Goal: Transaction & Acquisition: Purchase product/service

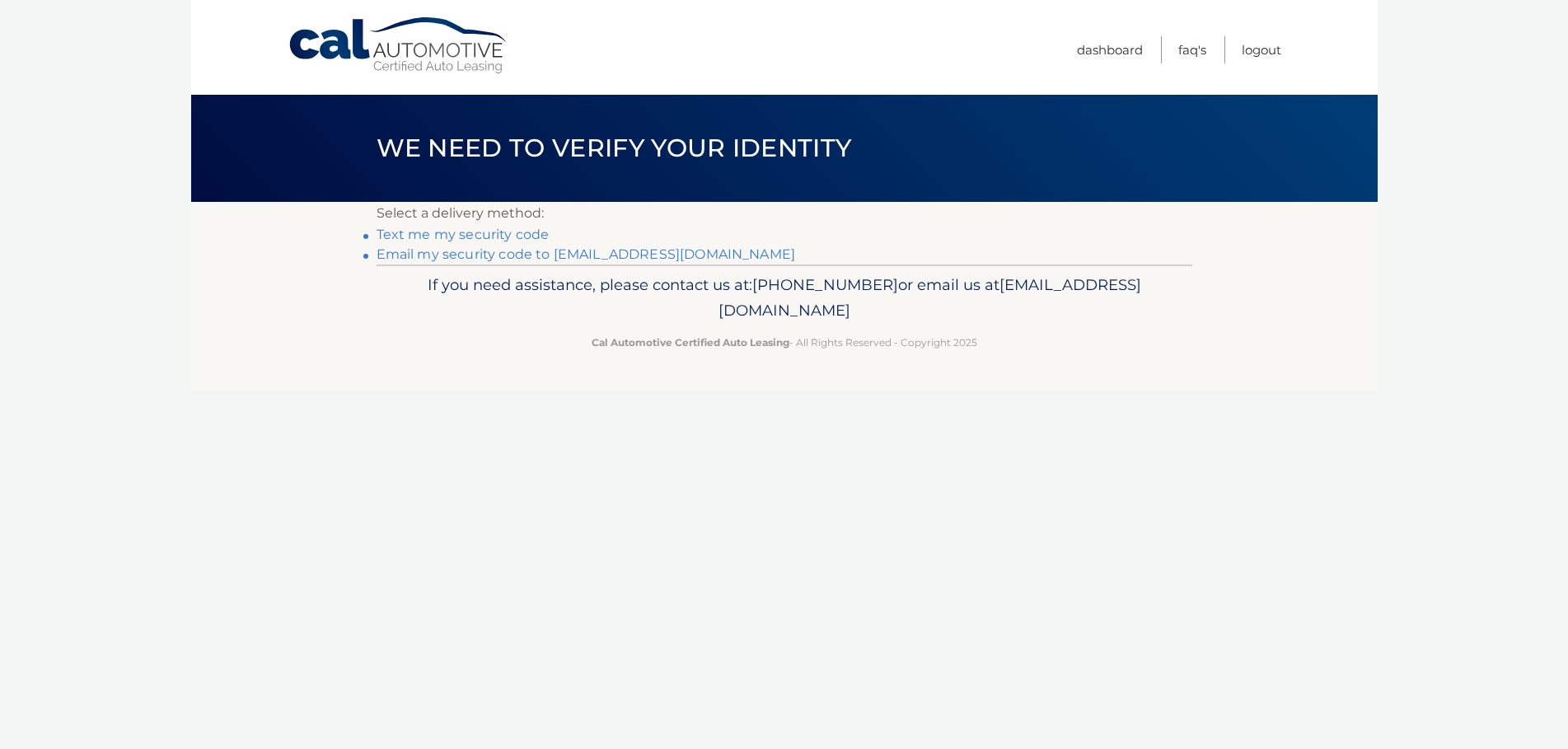
click at [424, 250] on link "Email my security code to [EMAIL_ADDRESS][DOMAIN_NAME]" at bounding box center [586, 255] width 419 height 16
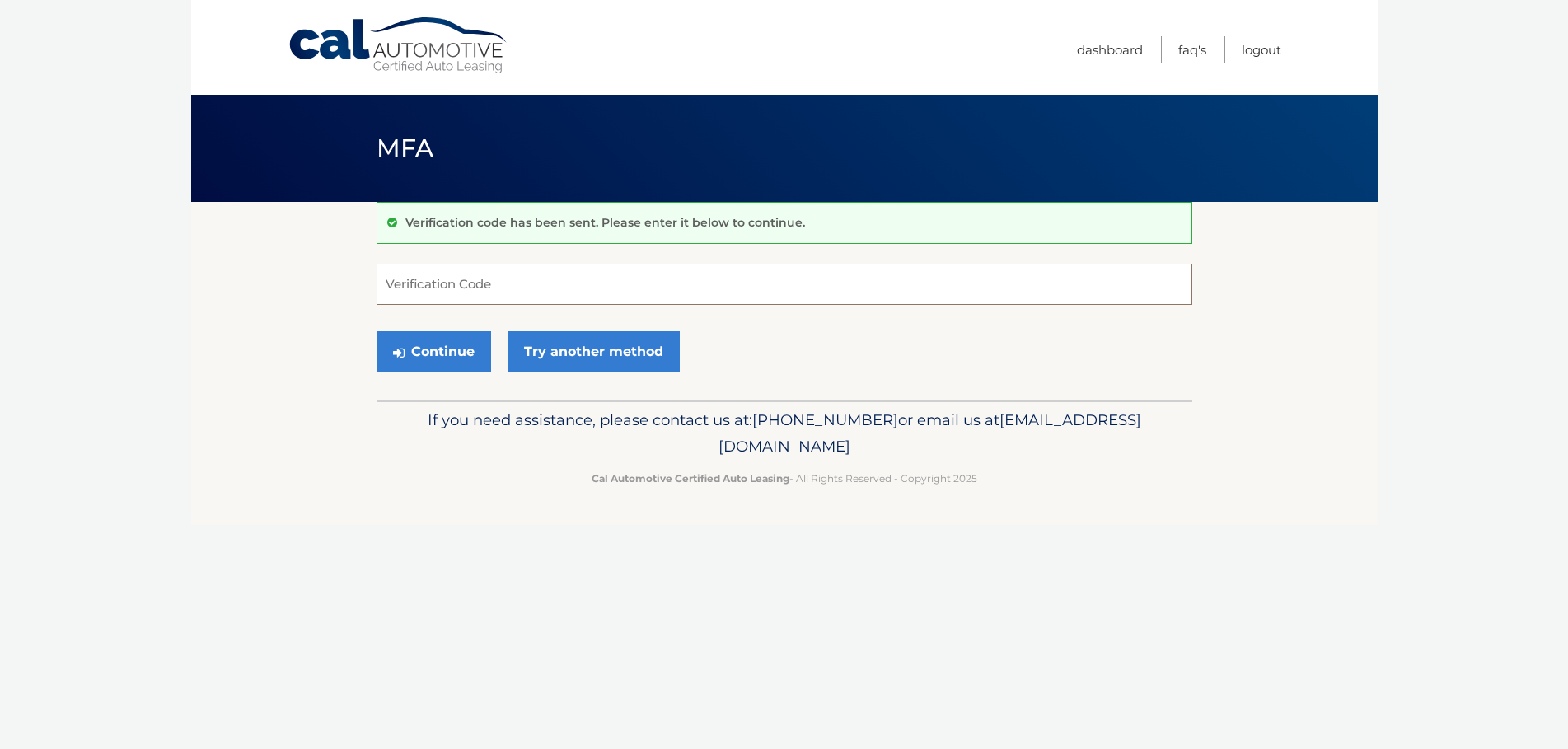
click at [452, 281] on input "Verification Code" at bounding box center [784, 283] width 816 height 41
click at [531, 289] on input "Verification Code" at bounding box center [784, 283] width 816 height 41
type input "773455"
click at [443, 349] on button "Continue" at bounding box center [433, 351] width 114 height 41
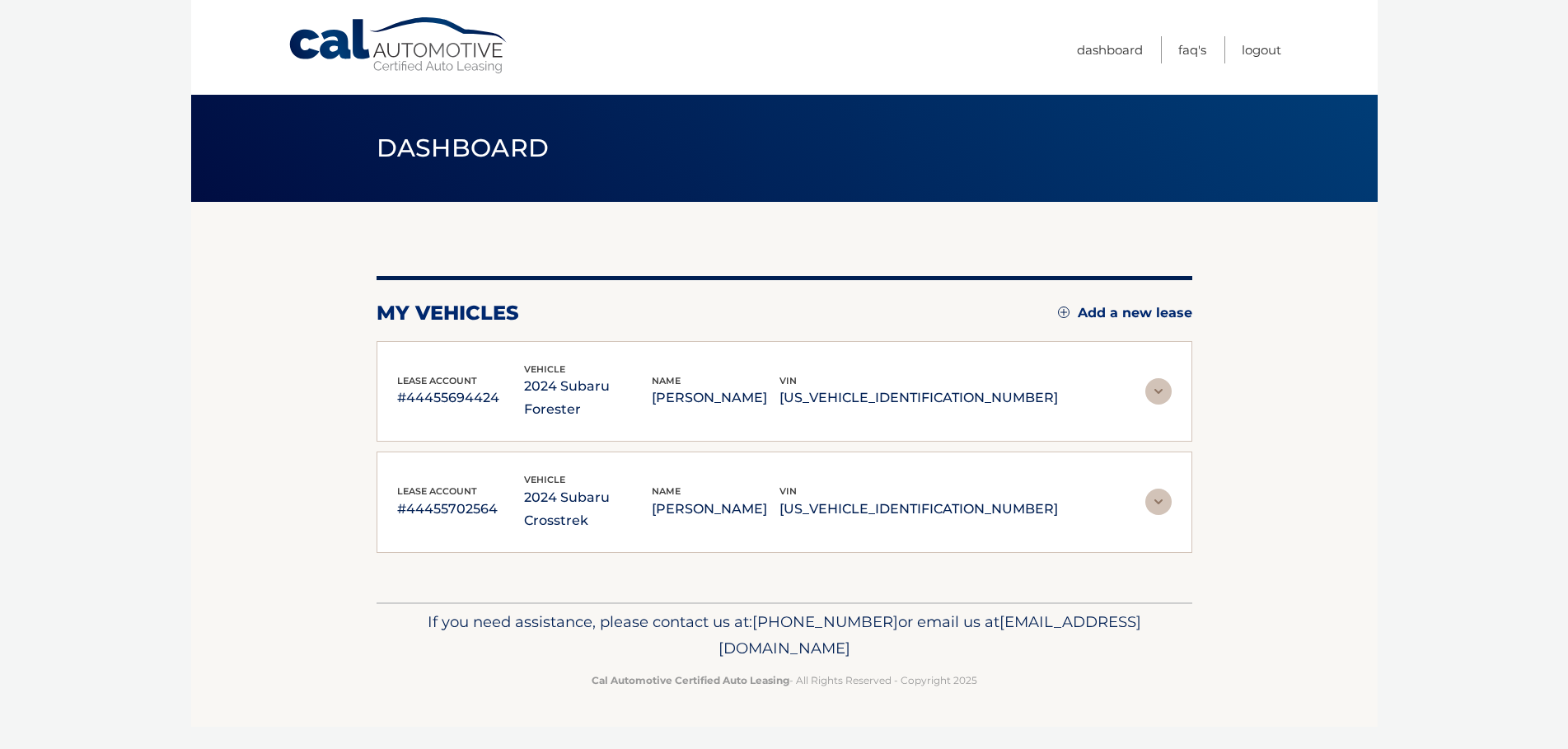
click at [1161, 378] on img at bounding box center [1158, 392] width 26 height 26
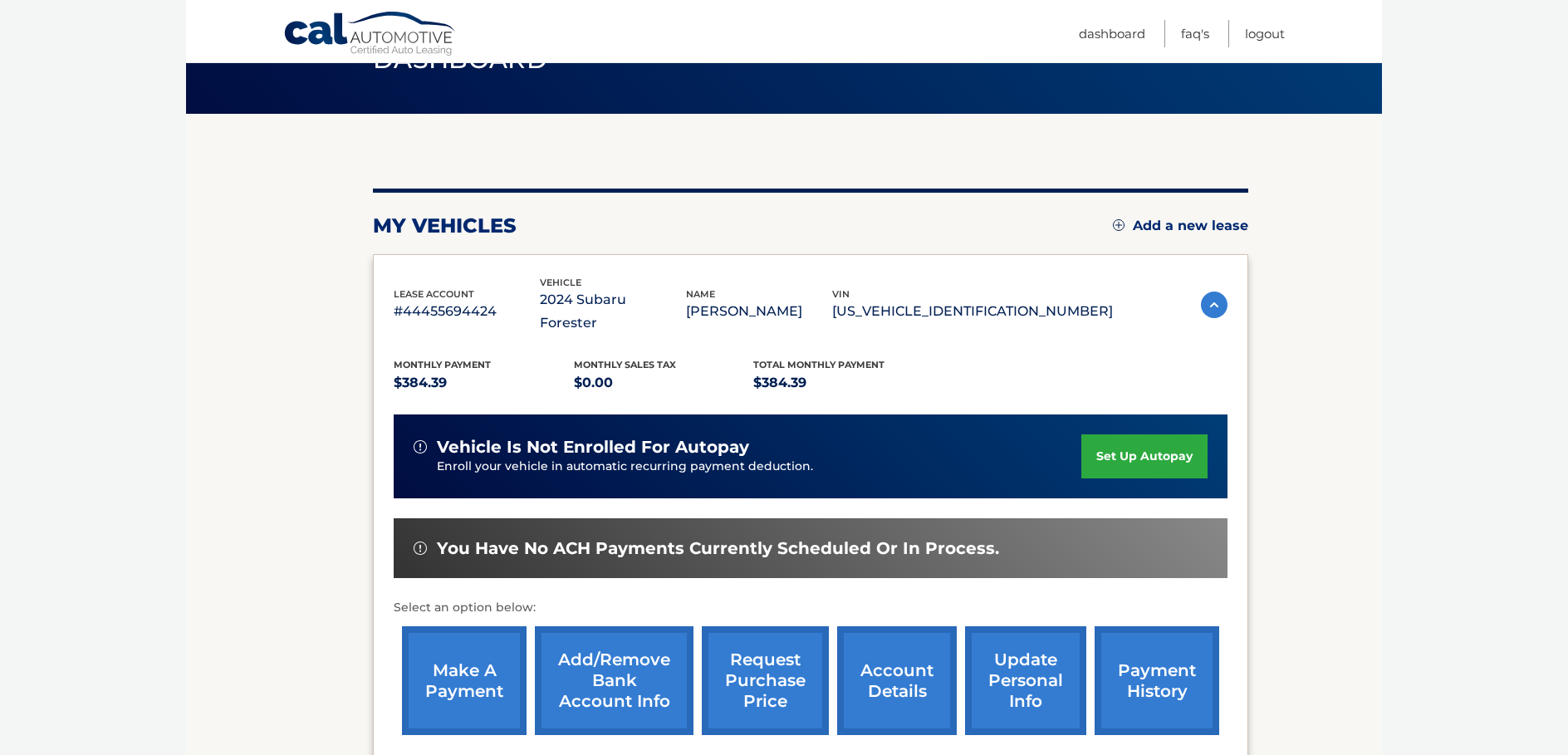
scroll to position [98, 0]
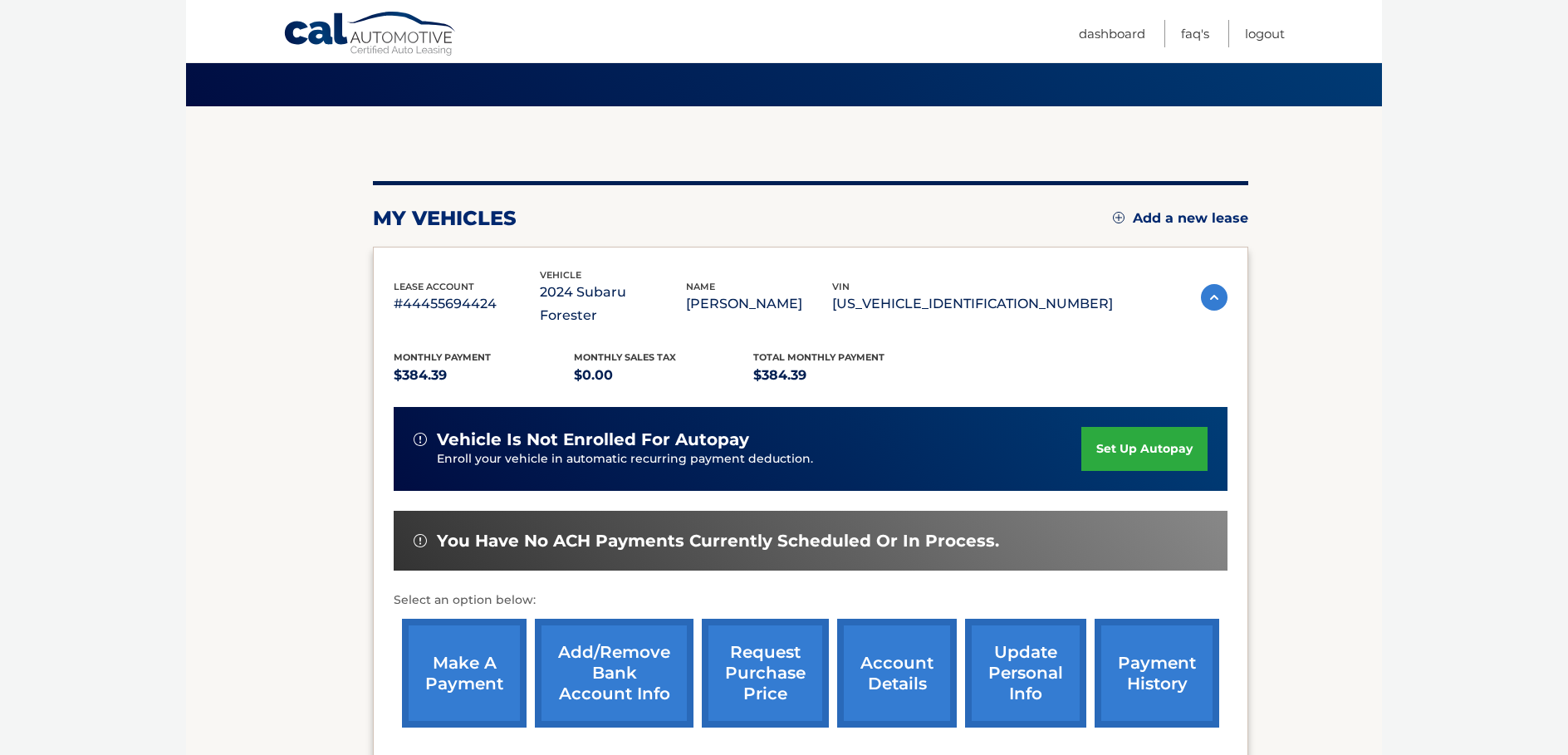
click at [474, 636] on link "make a payment" at bounding box center [464, 673] width 125 height 109
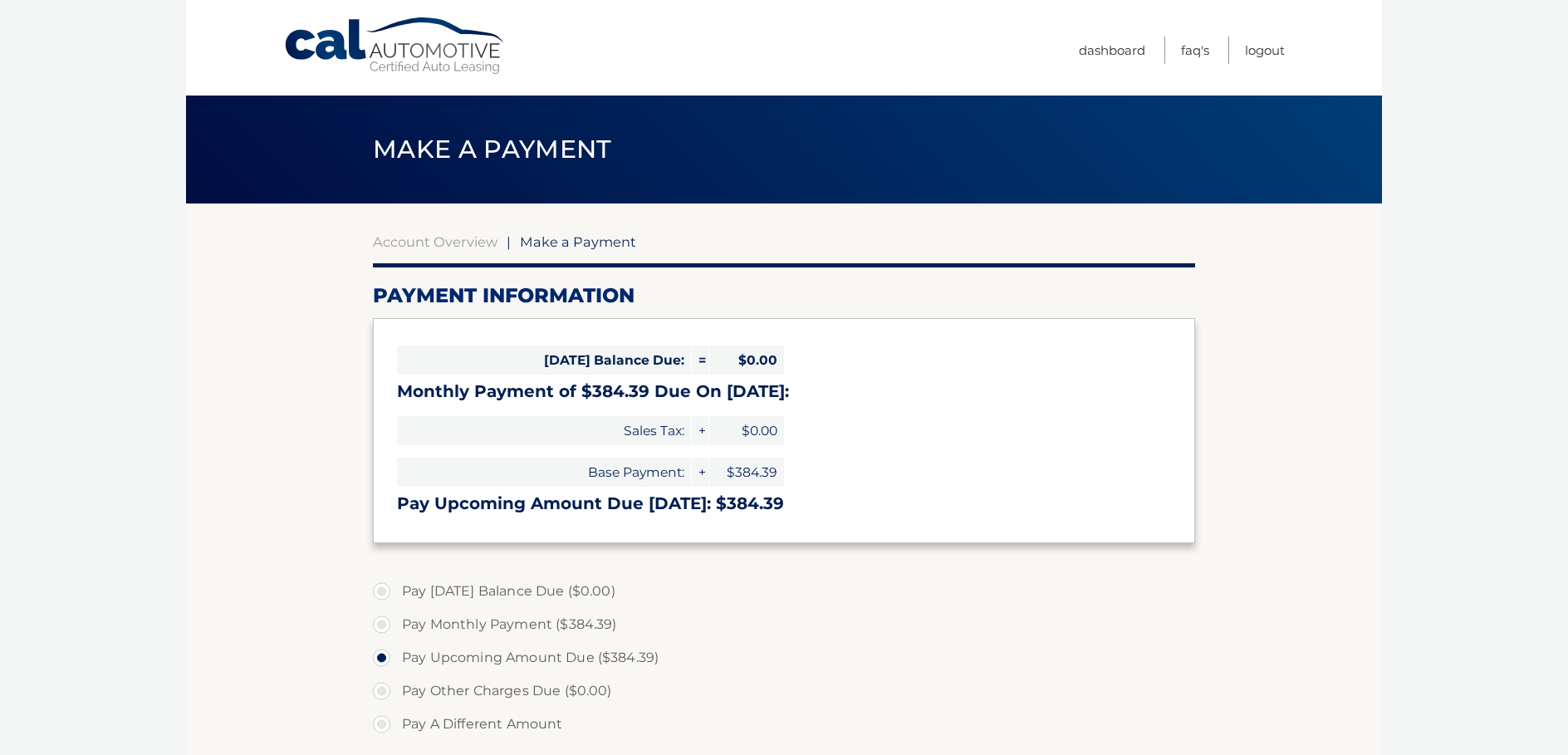
select select "Yjc0YTA0NDAtMTlmYi00NjlhLTg5YzgtZGIzZmEzNWJmNzk5"
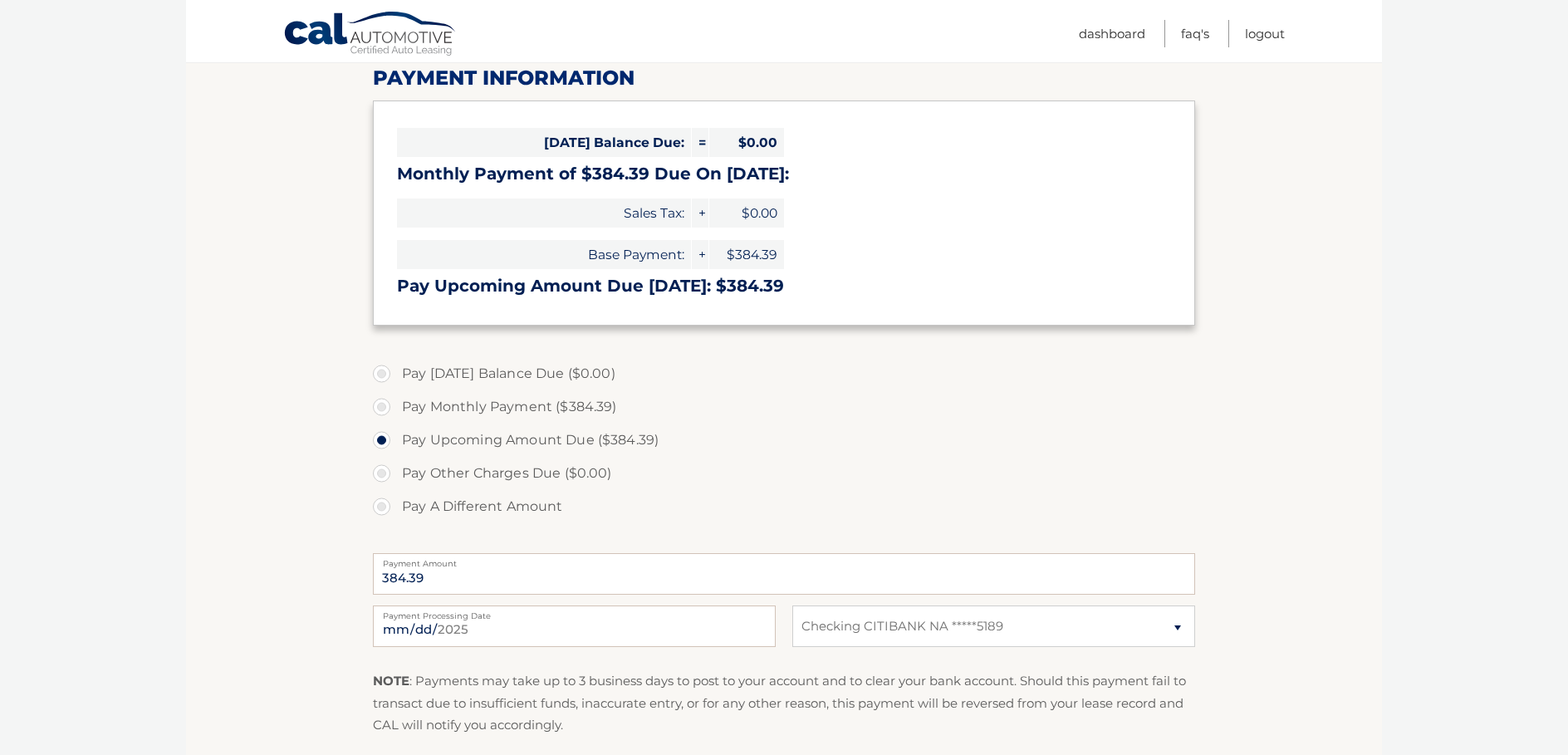
scroll to position [239, 0]
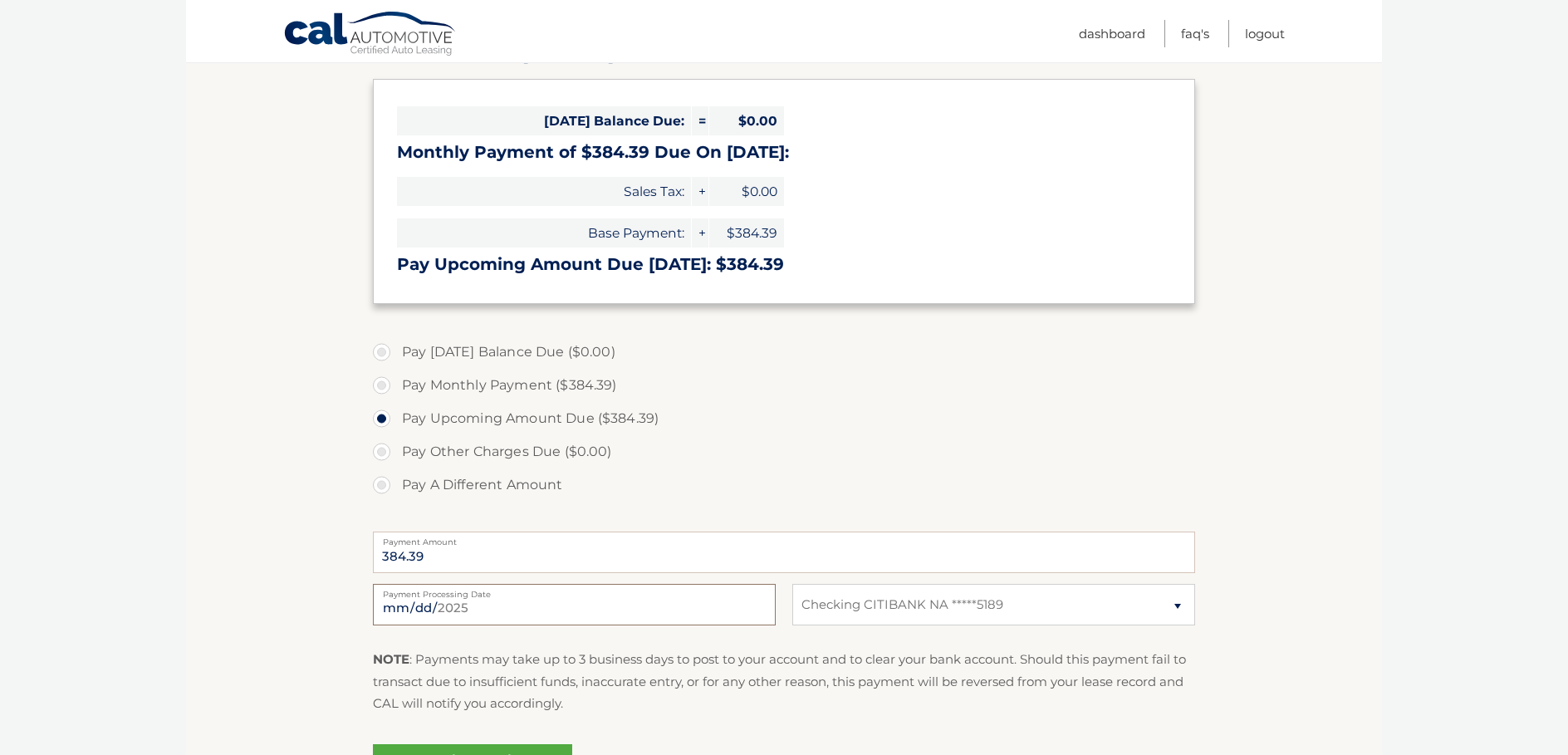
click at [644, 609] on input "2025-09-15" at bounding box center [574, 604] width 402 height 41
type input "2025-09-29"
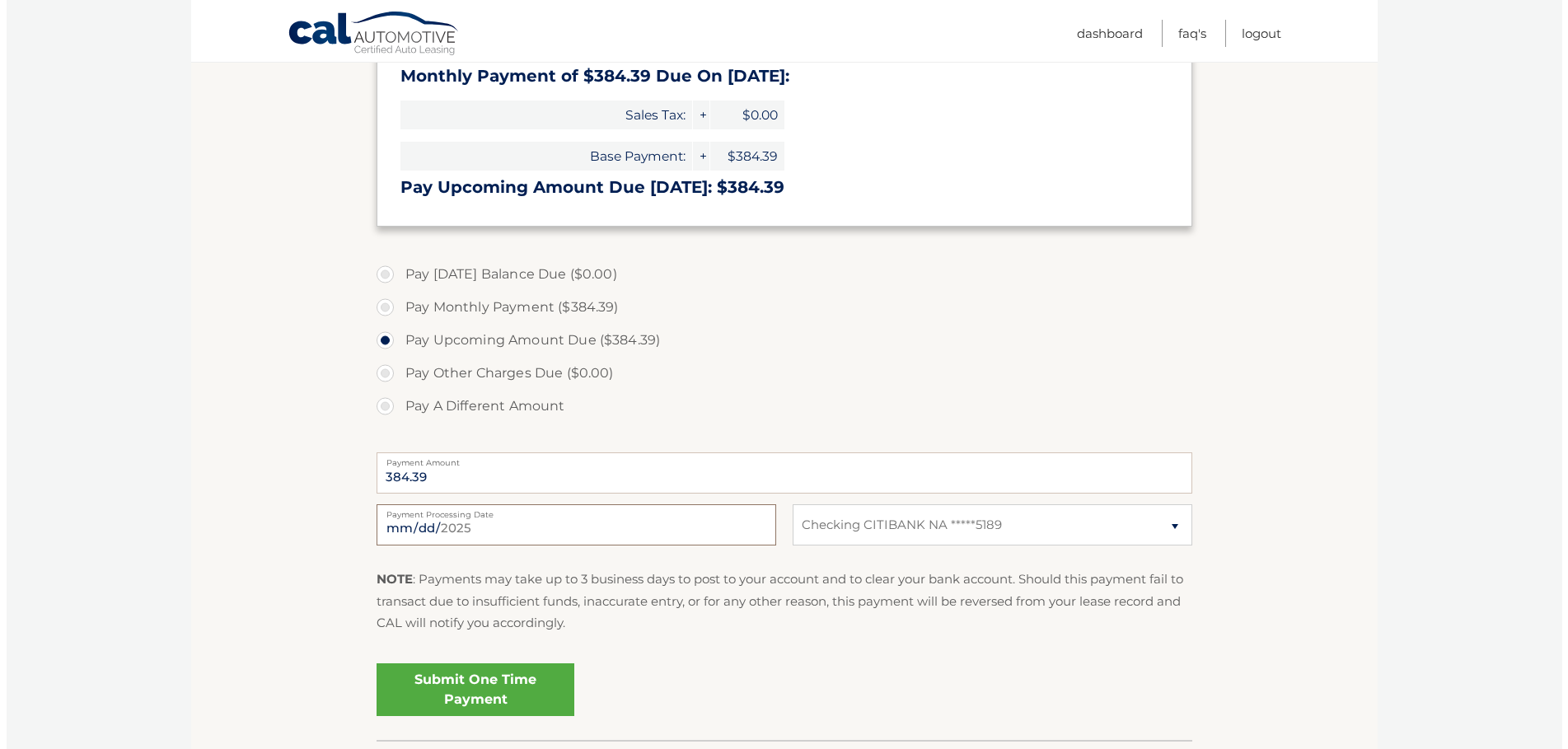
scroll to position [345, 0]
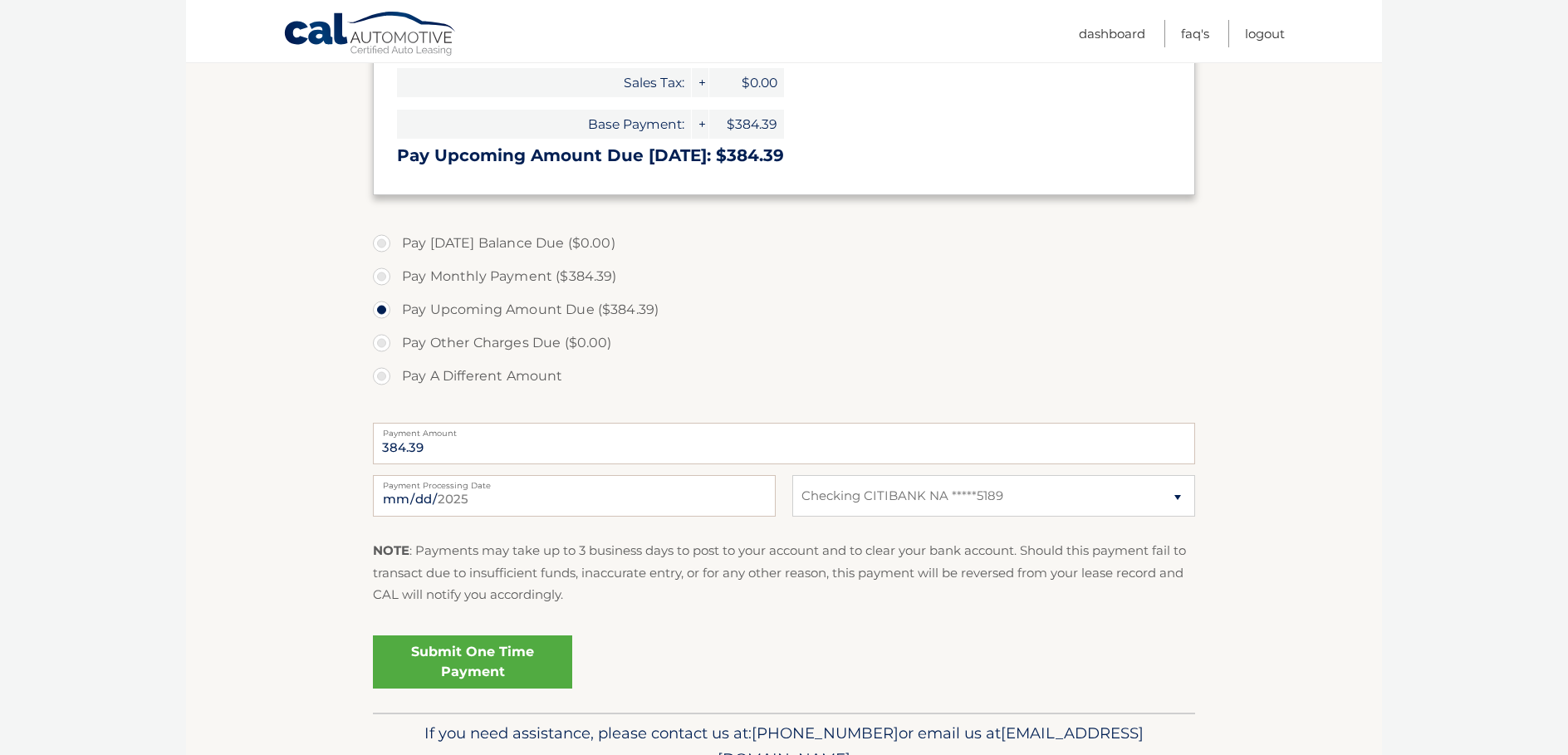
click at [433, 661] on link "Submit One Time Payment" at bounding box center [472, 662] width 199 height 53
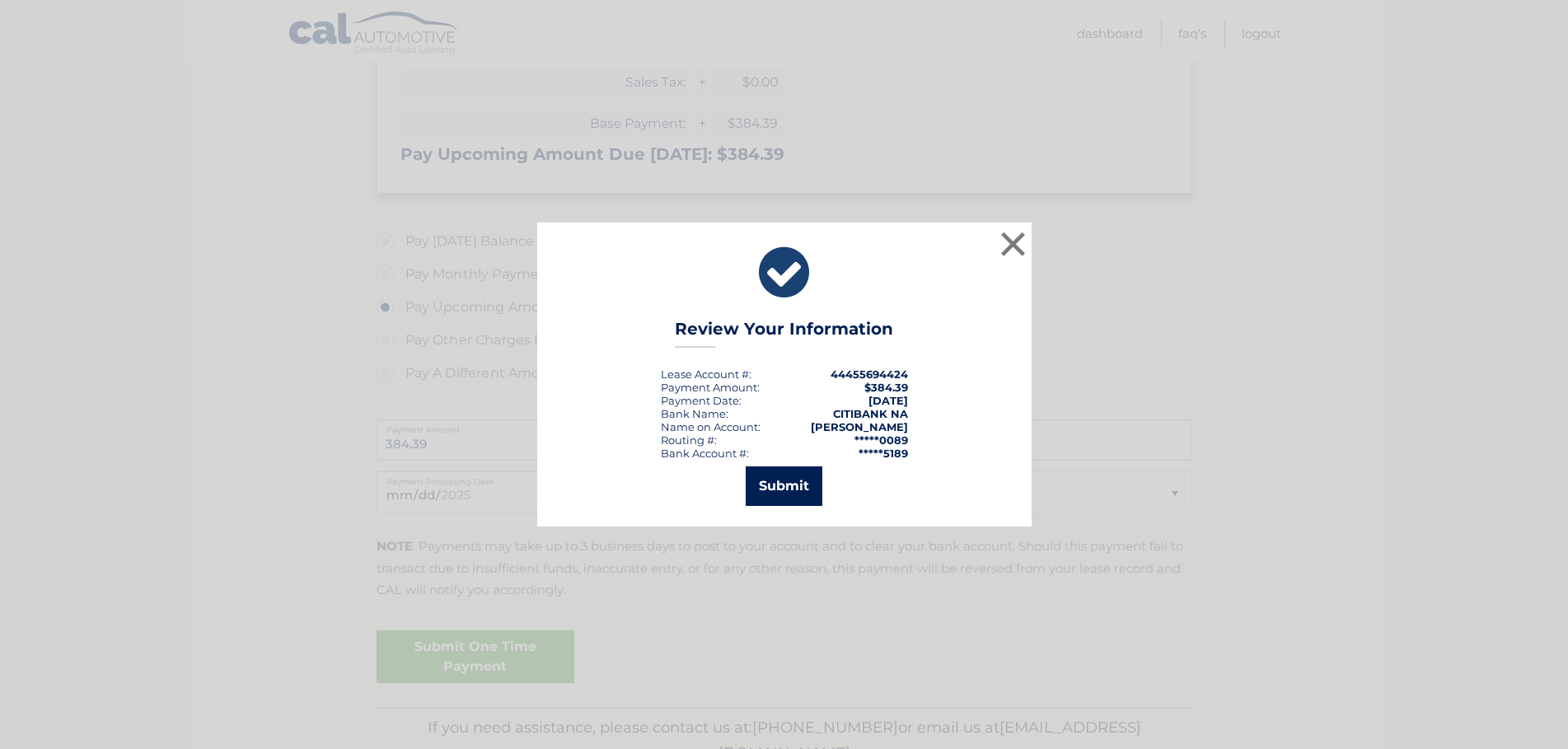
click at [759, 473] on button "Submit" at bounding box center [784, 486] width 77 height 39
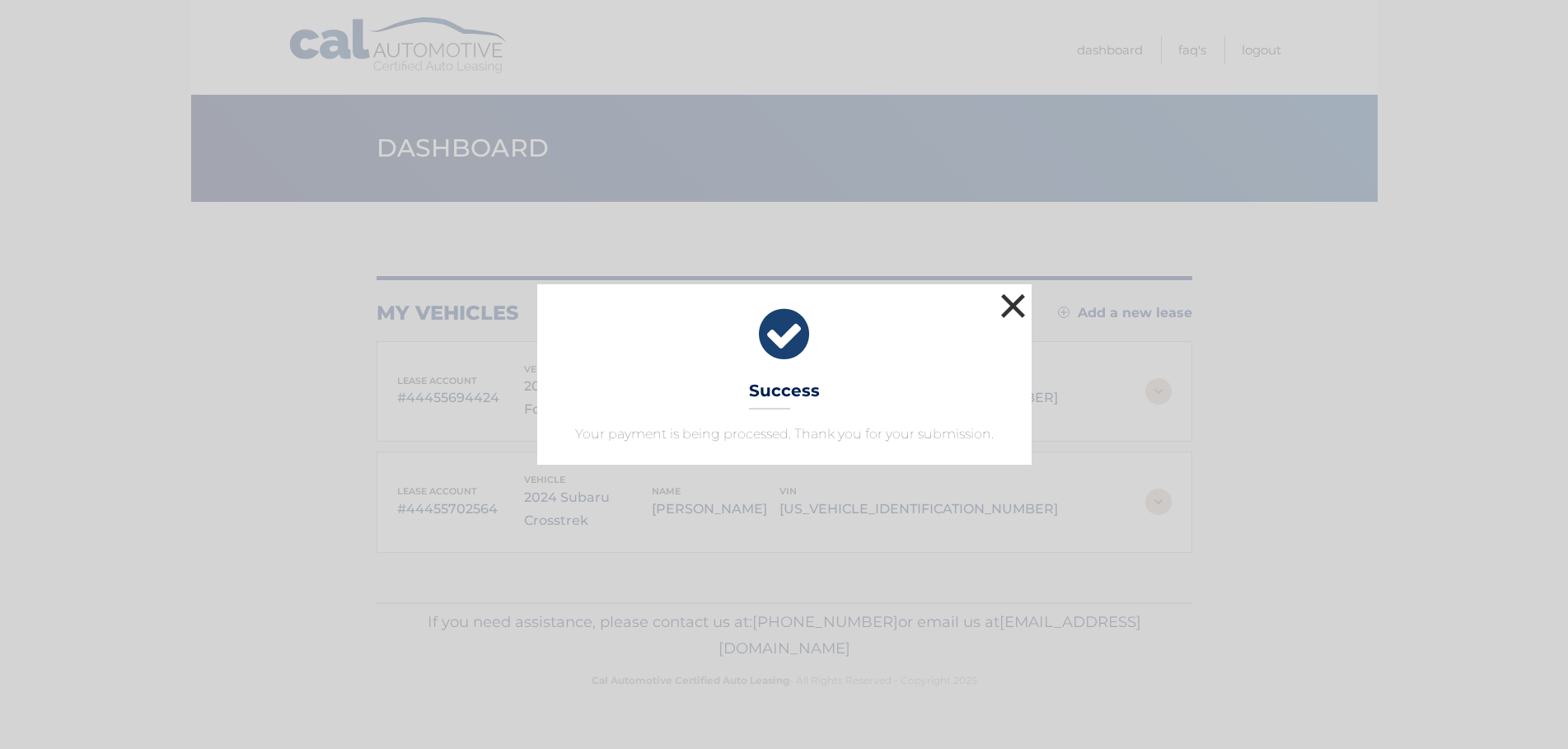
click at [1004, 299] on button "×" at bounding box center [1014, 306] width 33 height 33
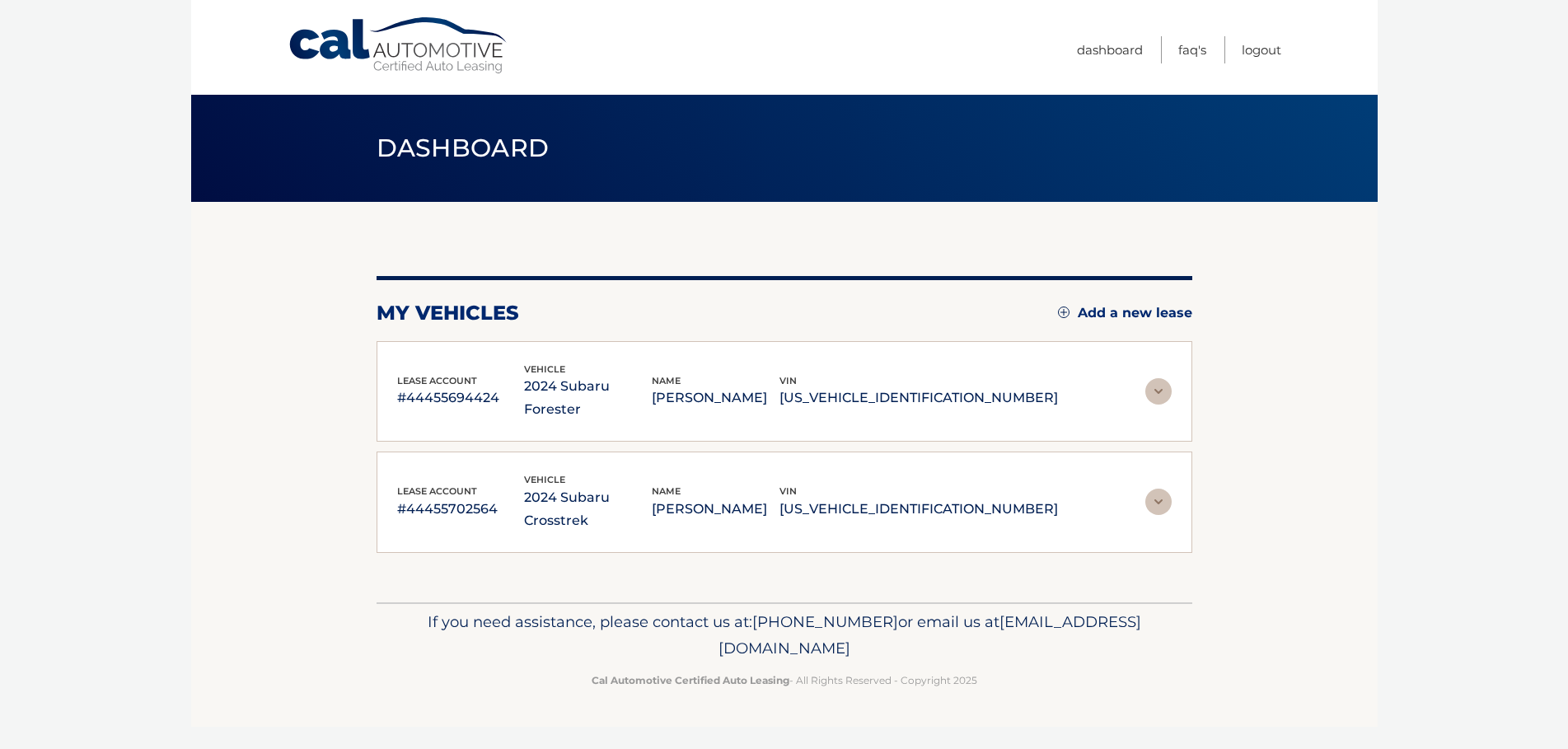
click at [1163, 489] on img at bounding box center [1158, 502] width 26 height 26
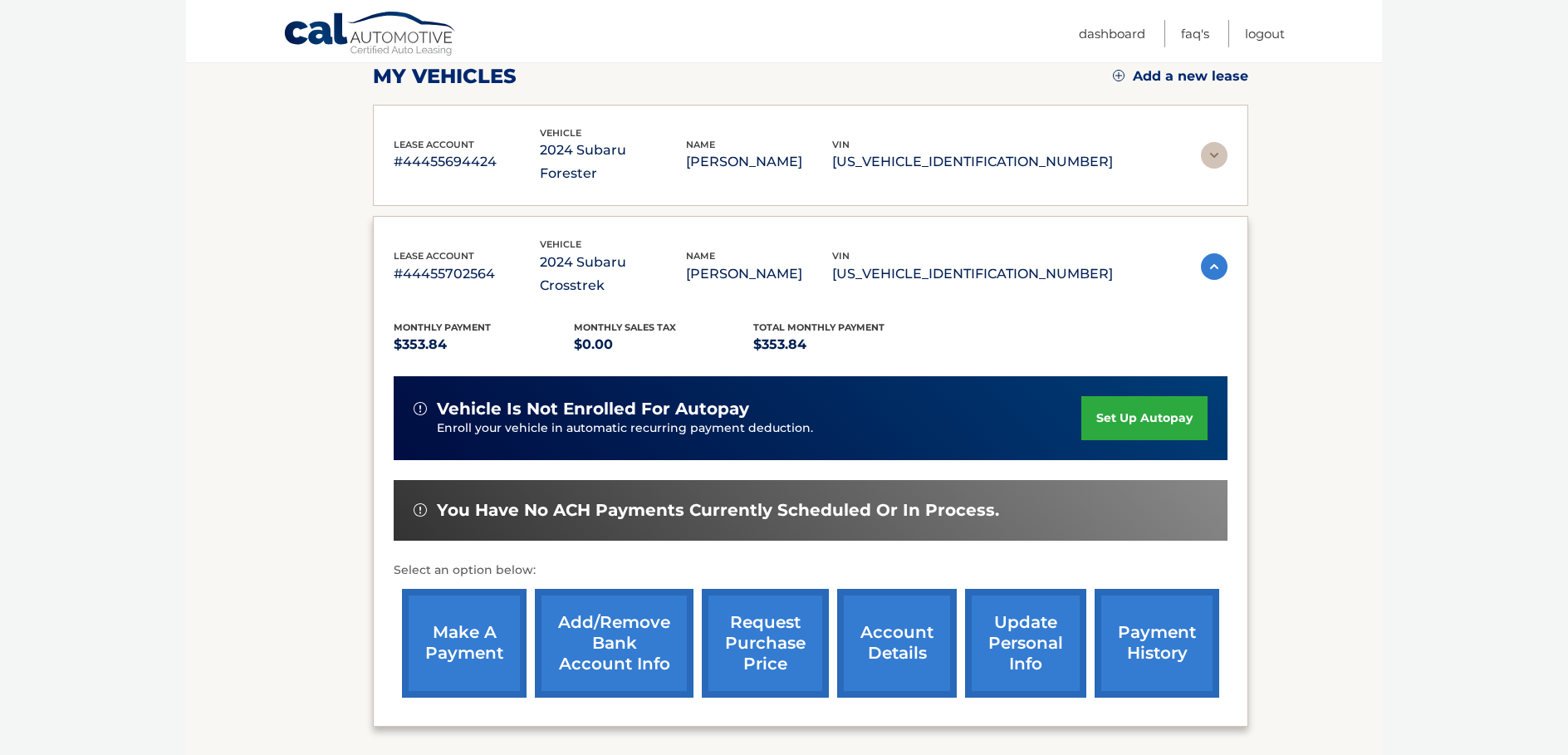
scroll to position [240, 0]
click at [454, 590] on link "make a payment" at bounding box center [464, 642] width 125 height 109
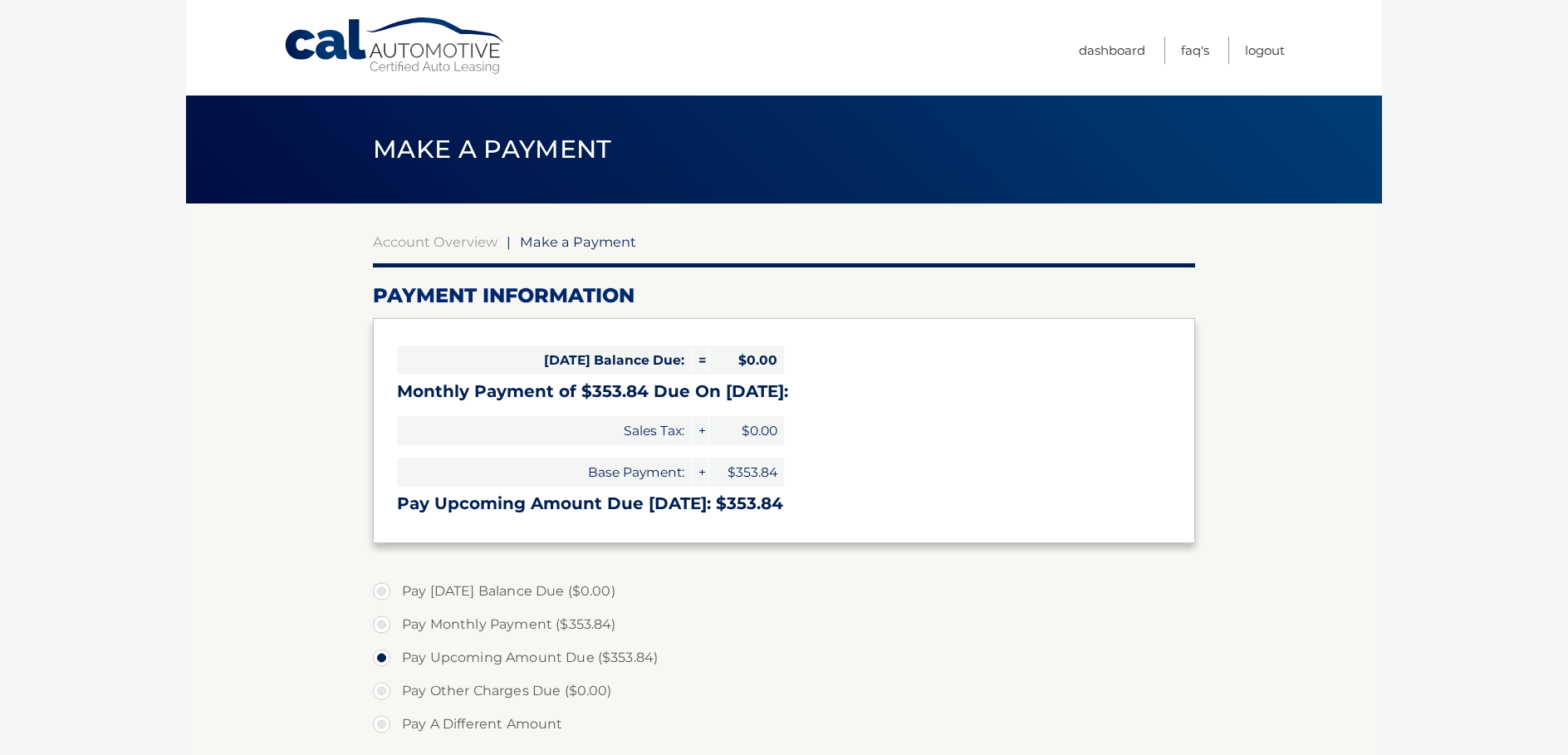
select select "NmYwMWI1YzgtMWE0NS00YjFkLWE4Y2ItYTU0MDZhNGY4MTQz"
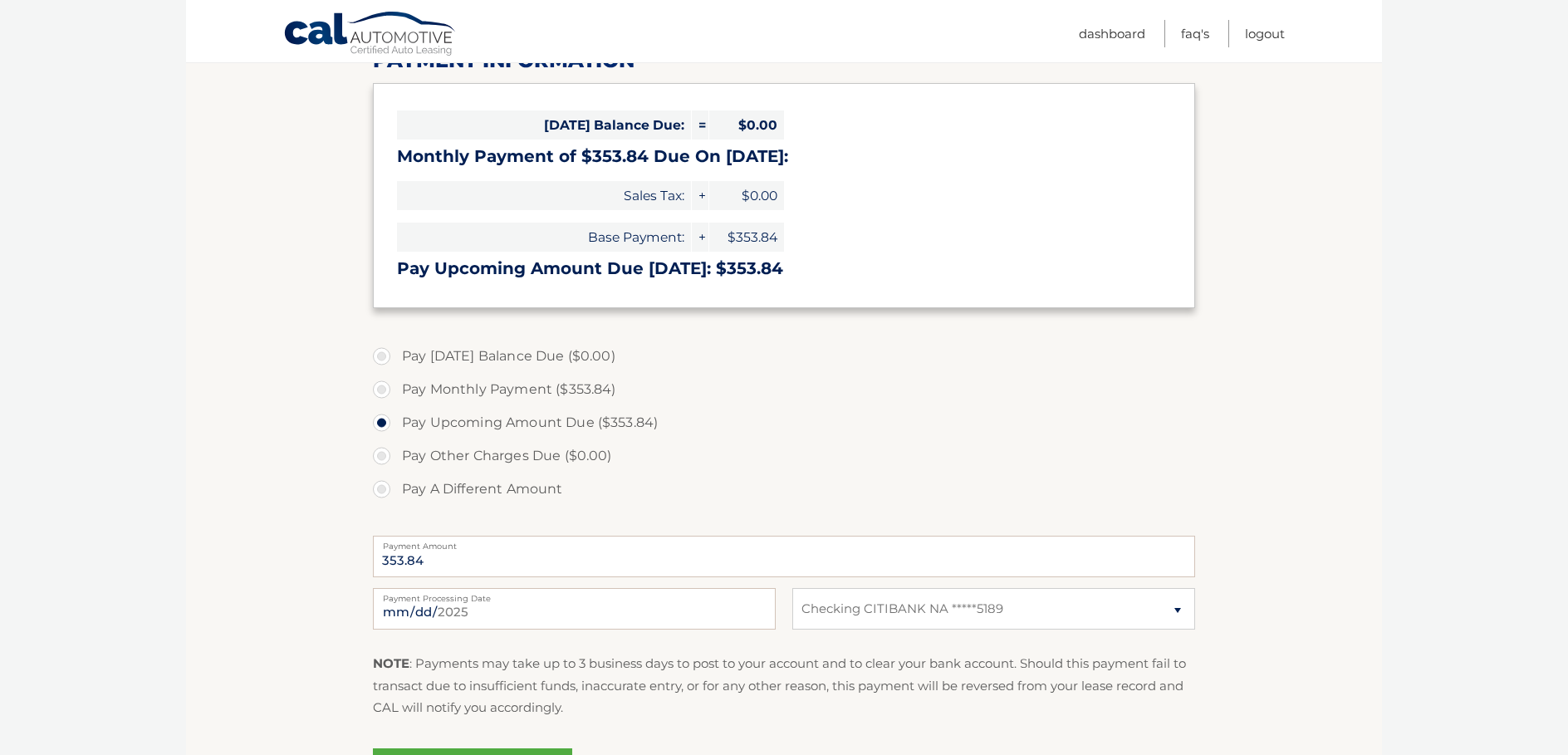
scroll to position [246, 0]
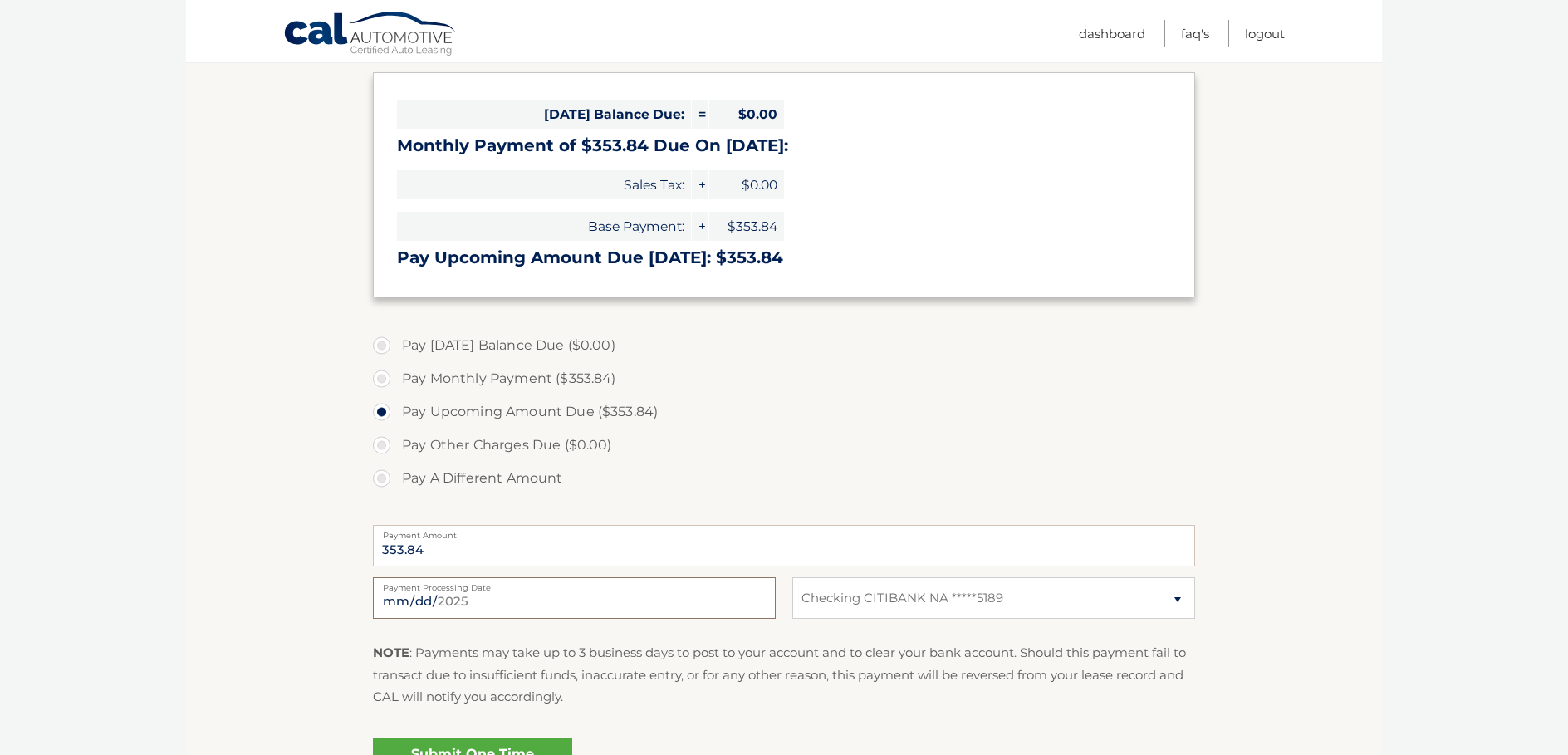
click at [677, 597] on input "2025-09-15" at bounding box center [574, 598] width 402 height 41
type input "2025-09-29"
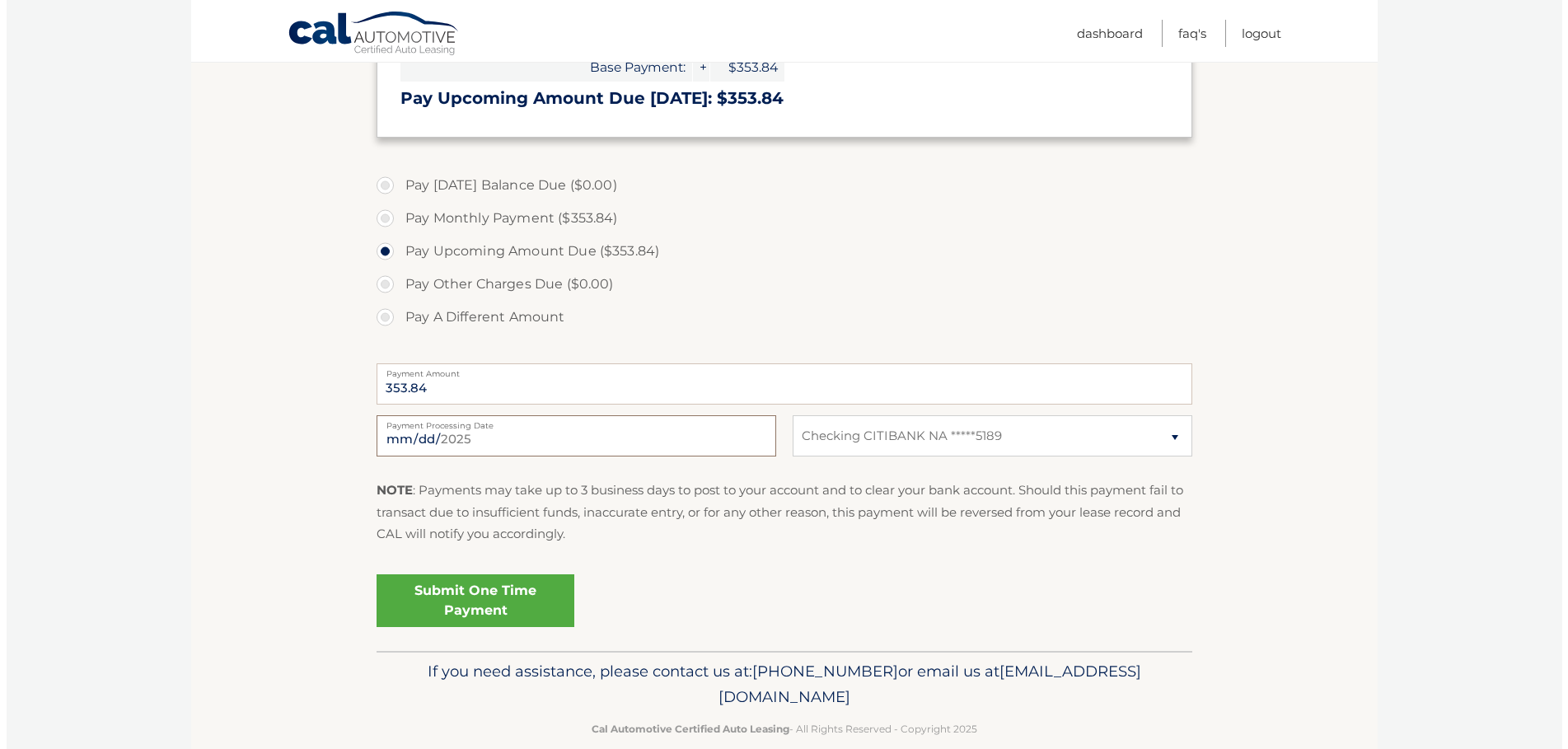
scroll to position [429, 0]
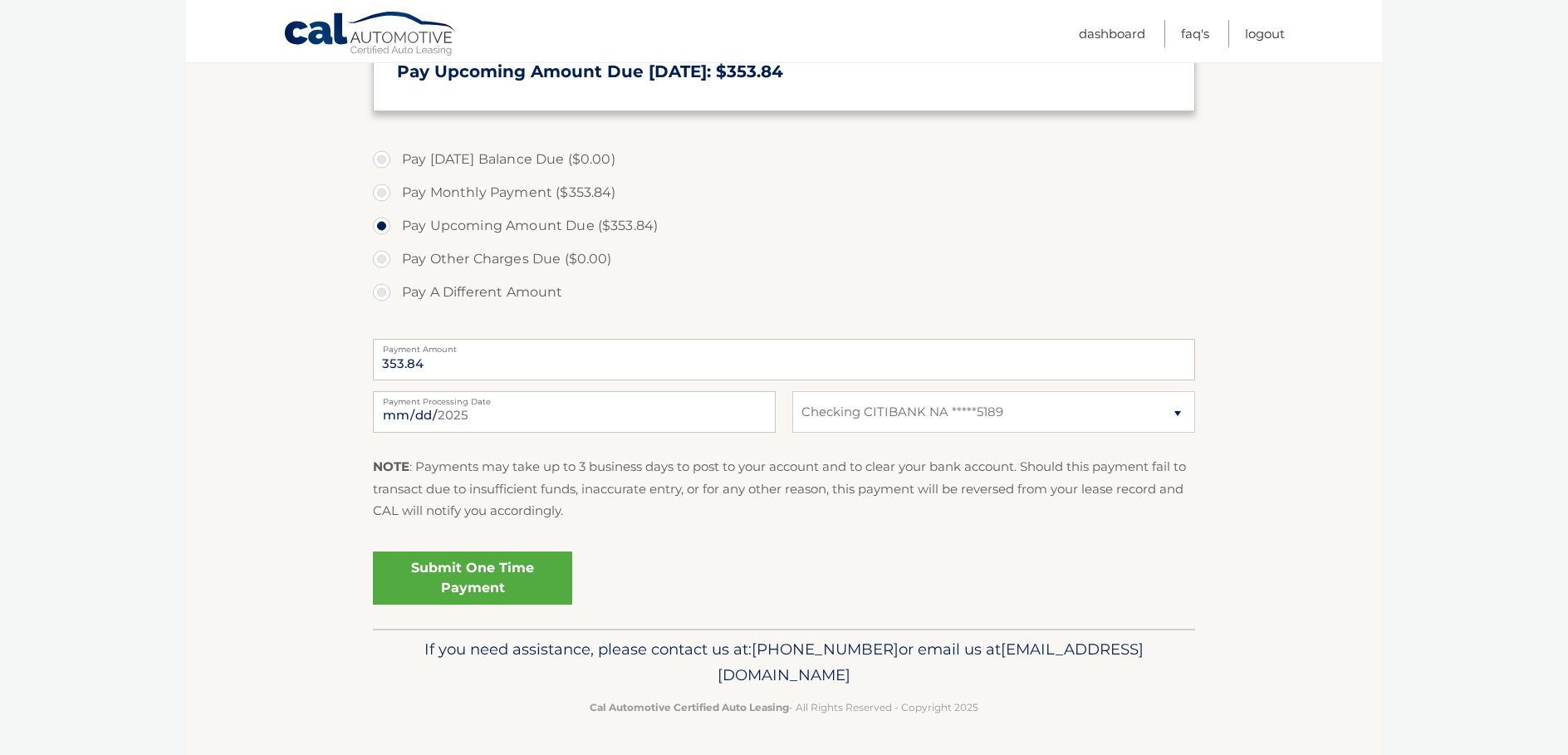
click at [482, 577] on link "Submit One Time Payment" at bounding box center [472, 578] width 199 height 53
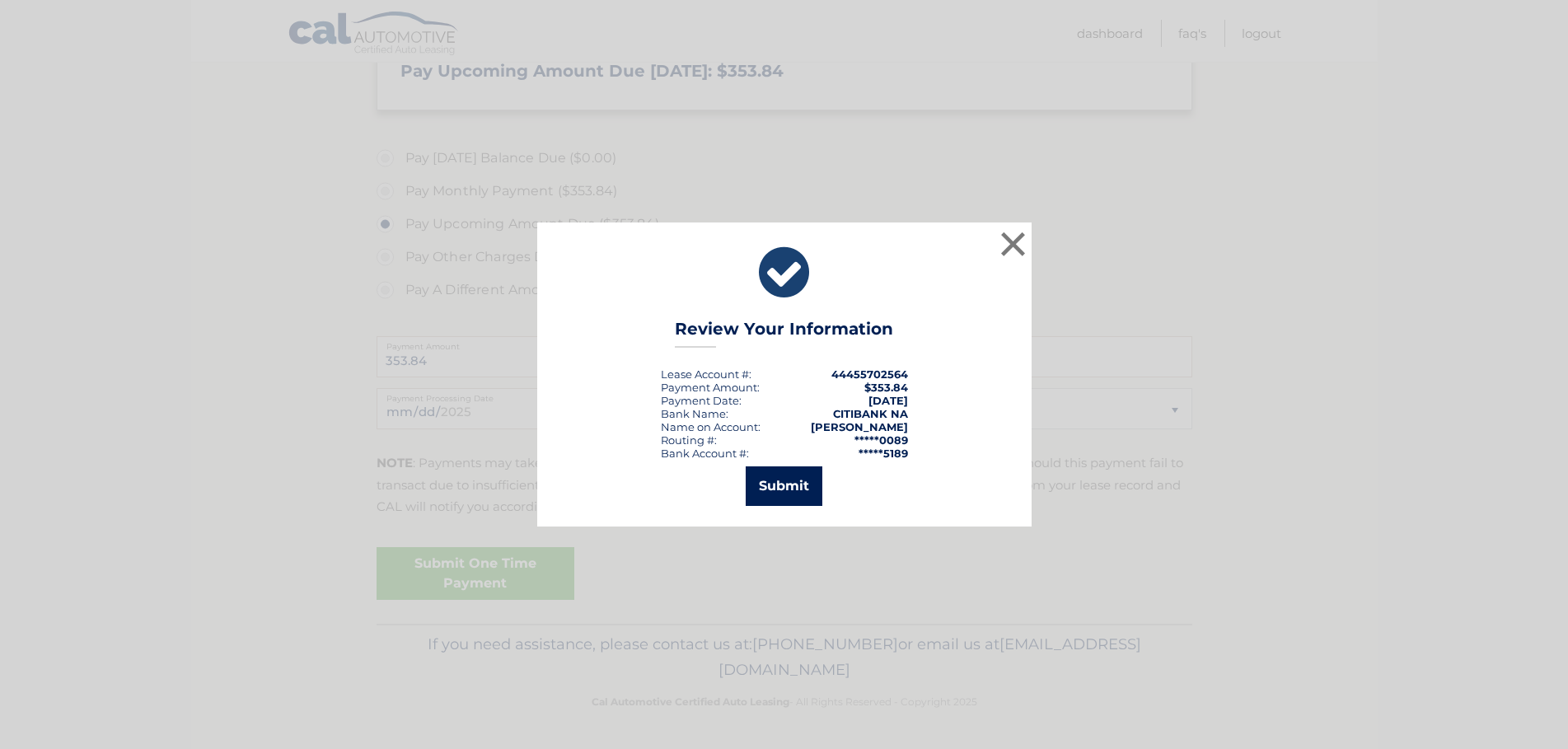
click at [772, 482] on button "Submit" at bounding box center [784, 486] width 77 height 39
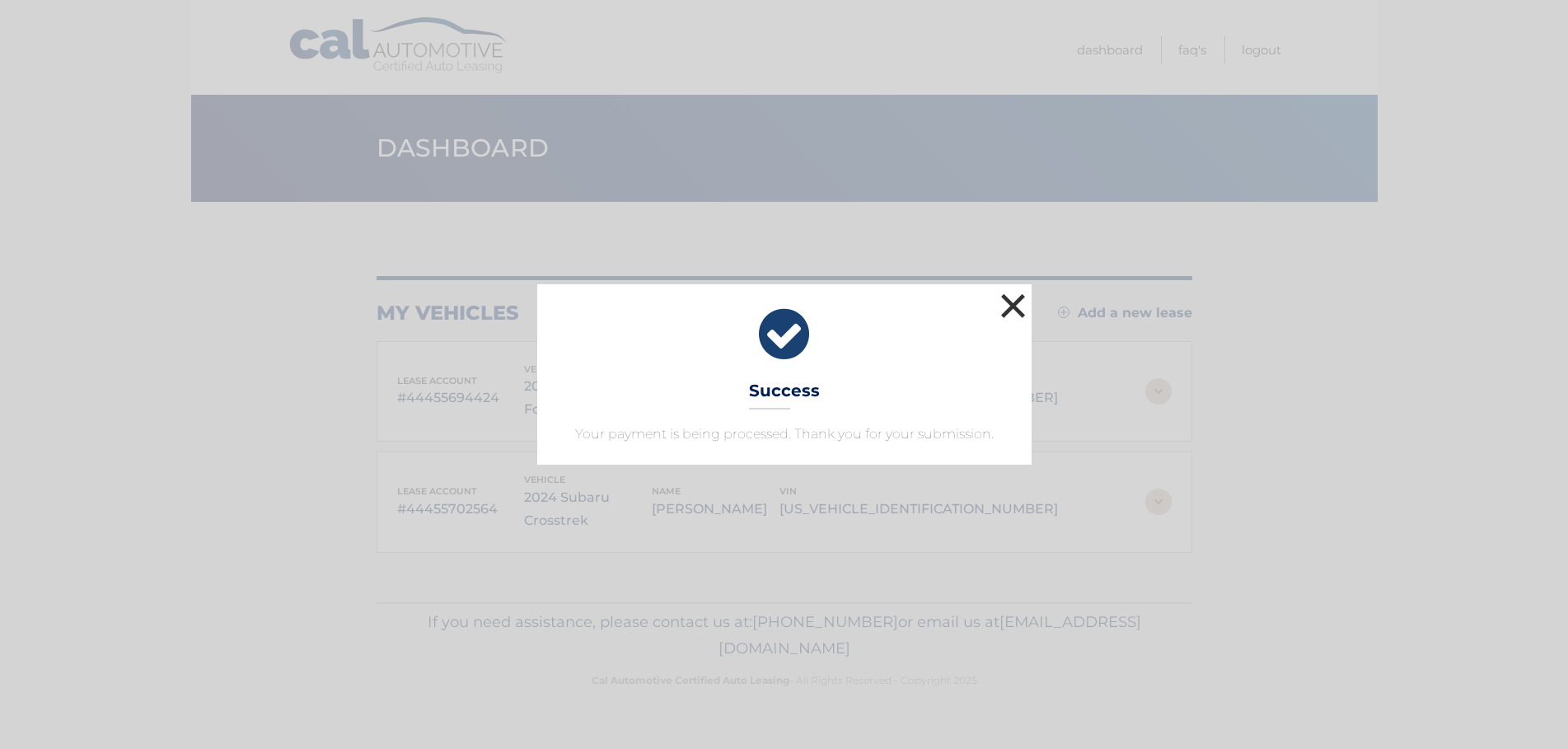
click at [1003, 304] on button "×" at bounding box center [1014, 306] width 33 height 33
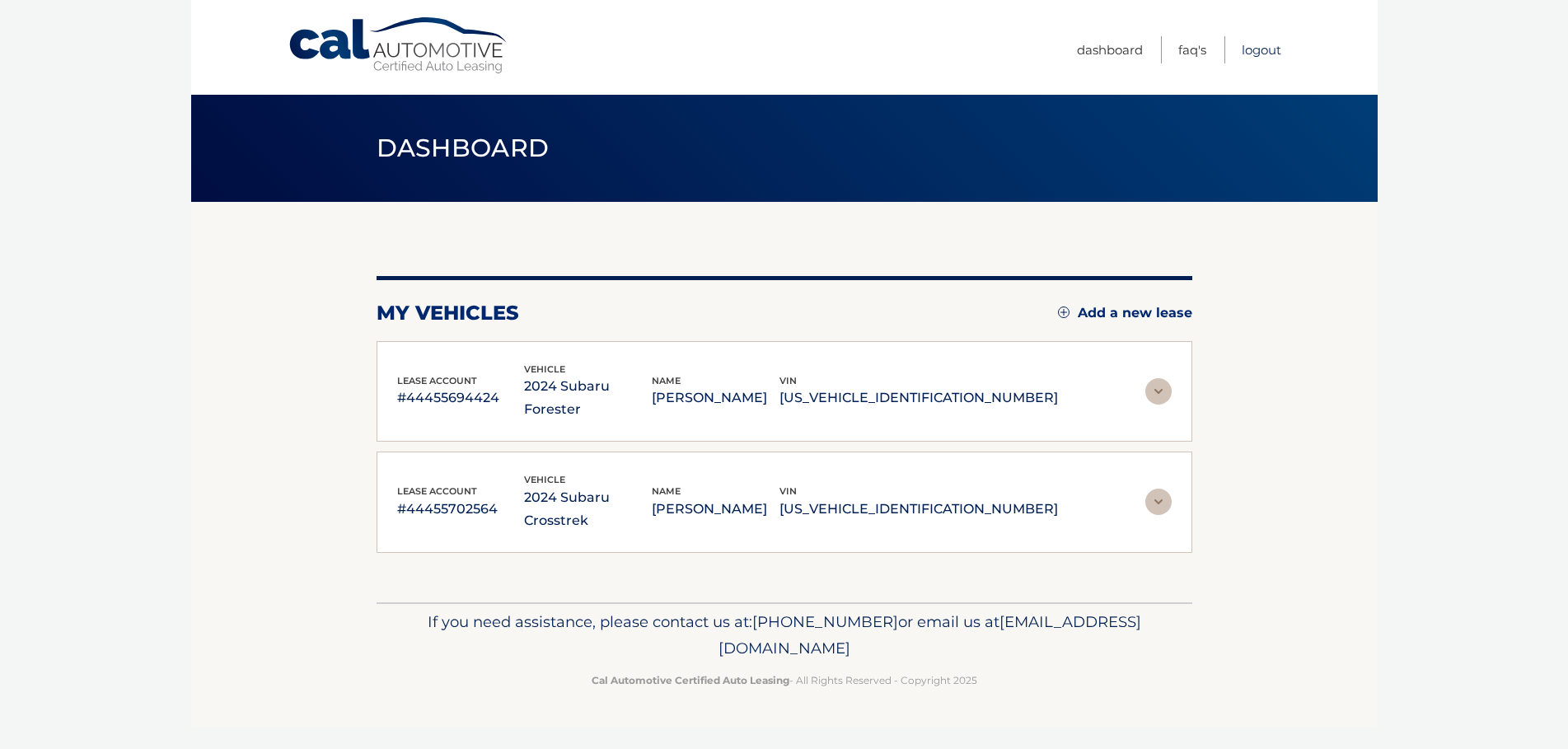
click at [1280, 44] on link "Logout" at bounding box center [1260, 50] width 39 height 27
